Goal: Task Accomplishment & Management: Manage account settings

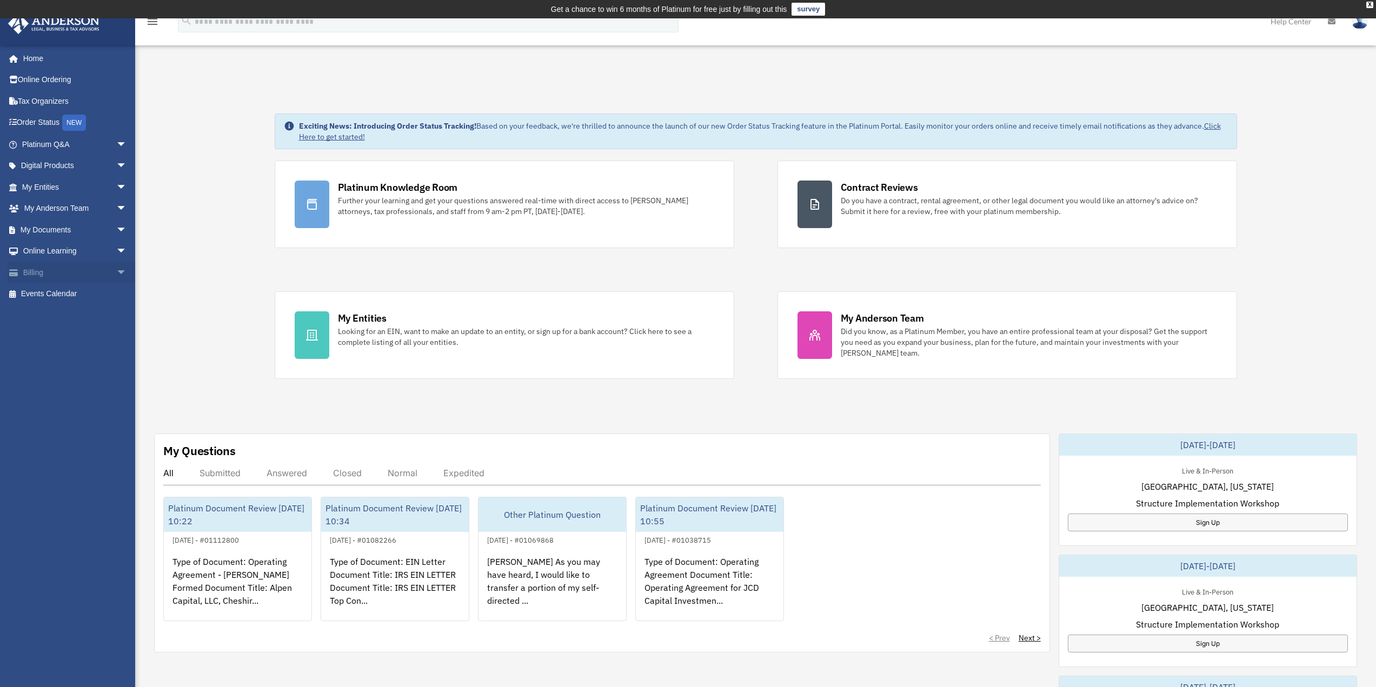
click at [116, 275] on span "arrow_drop_down" at bounding box center [127, 273] width 22 height 22
click at [86, 332] on link "Manage Payments" at bounding box center [79, 337] width 128 height 22
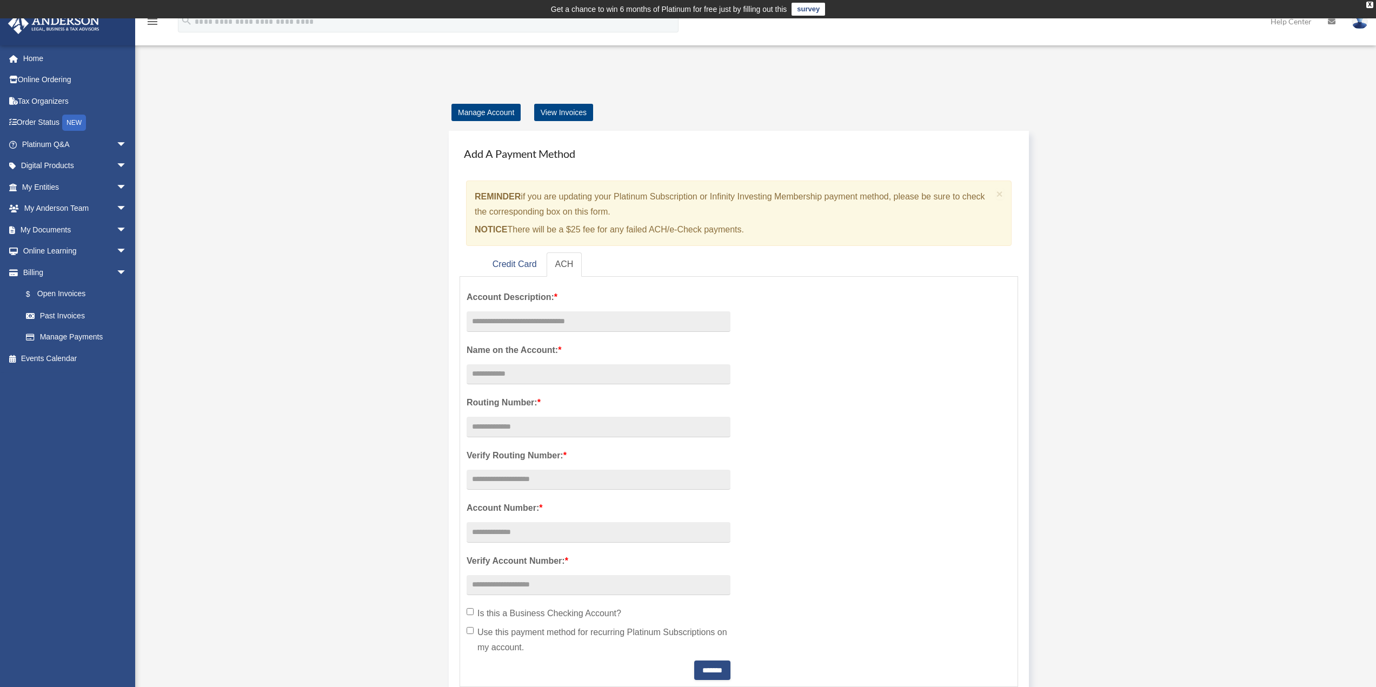
click at [521, 244] on div "× REMINDER if you are updating your Platinum Subscription or Infinity Investing…" at bounding box center [738, 213] width 545 height 65
click at [524, 258] on link "Credit Card" at bounding box center [515, 264] width 62 height 24
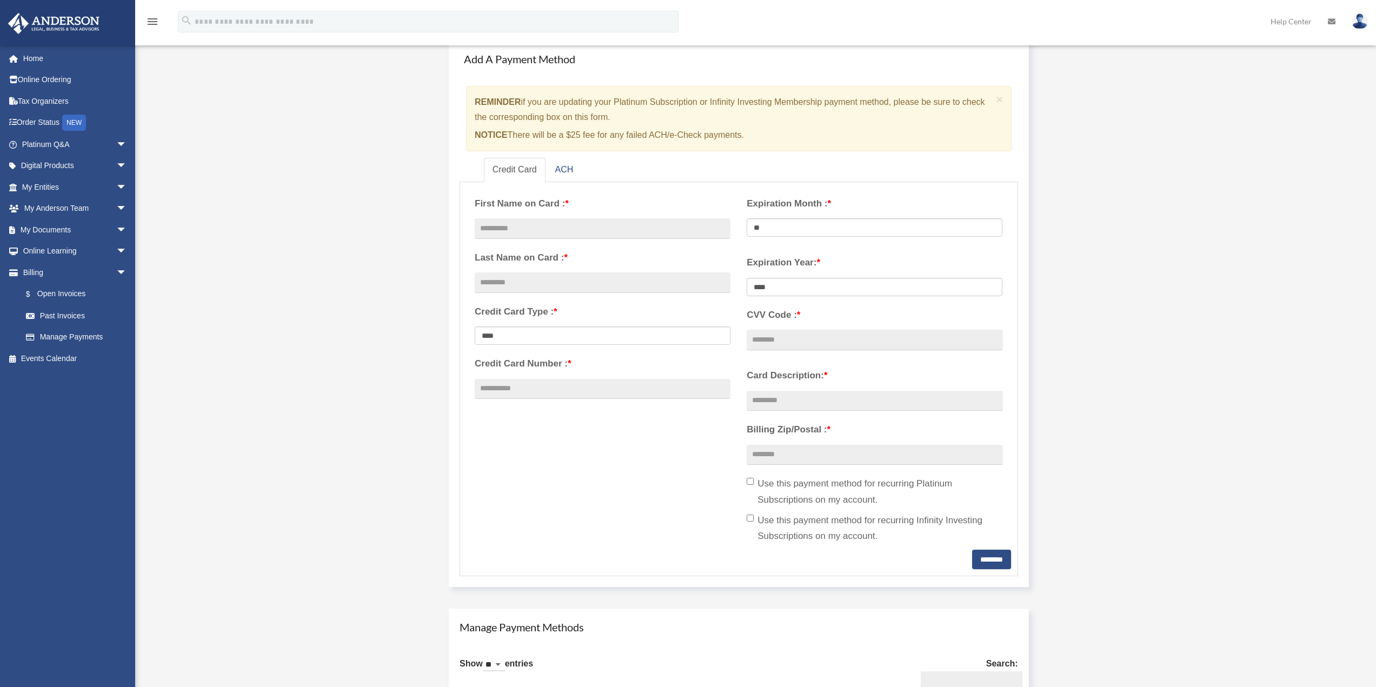
scroll to position [108, 0]
